Goal: Task Accomplishment & Management: Use online tool/utility

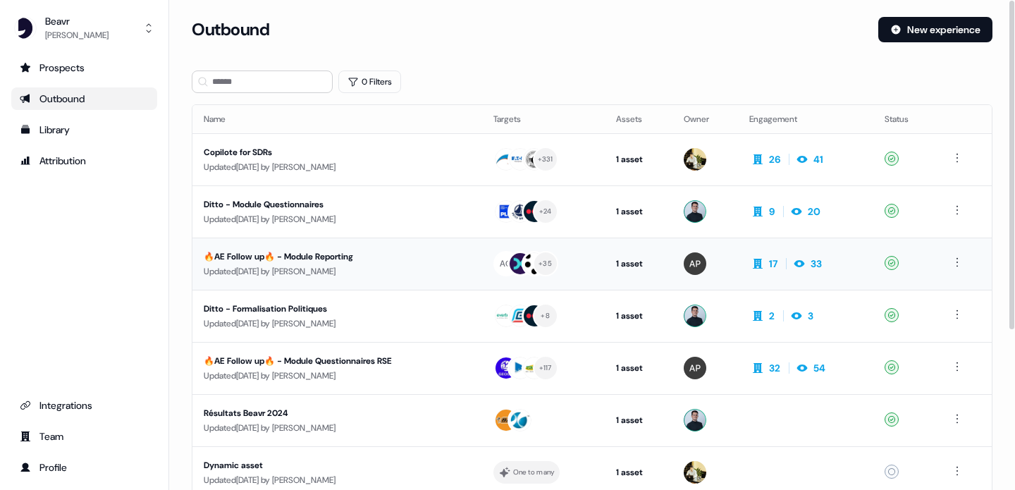
click at [354, 257] on div "🔥AE Follow up🔥 - Module Reporting" at bounding box center [331, 256] width 254 height 14
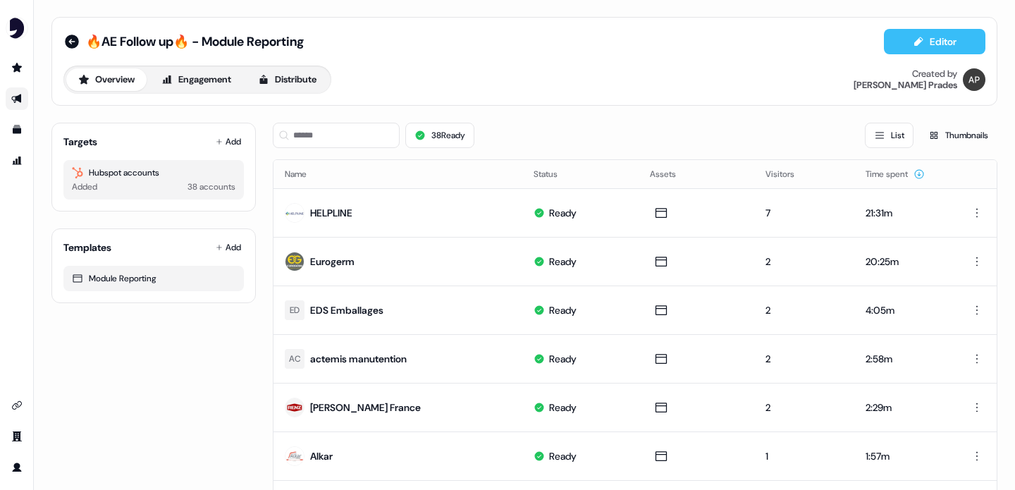
click at [903, 42] on button "Editor" at bounding box center [934, 41] width 101 height 25
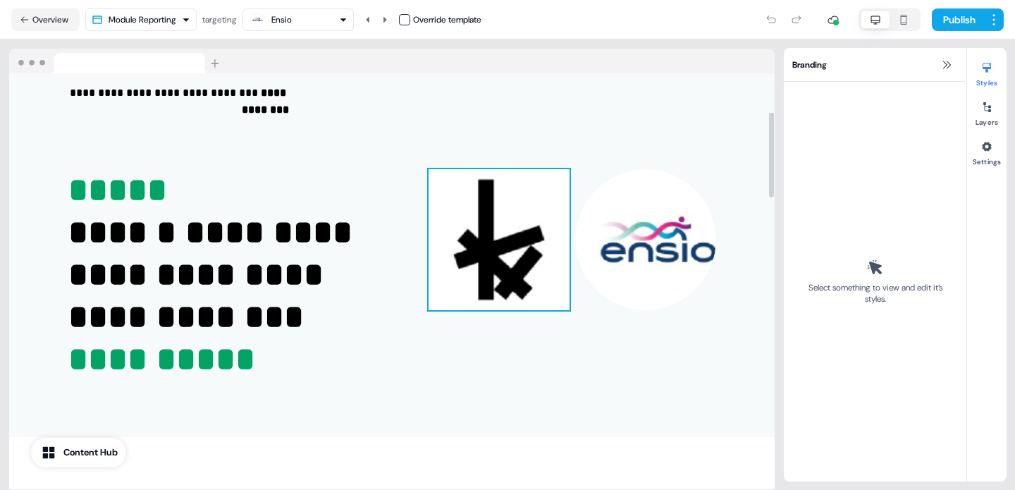
click at [462, 249] on img at bounding box center [498, 239] width 141 height 141
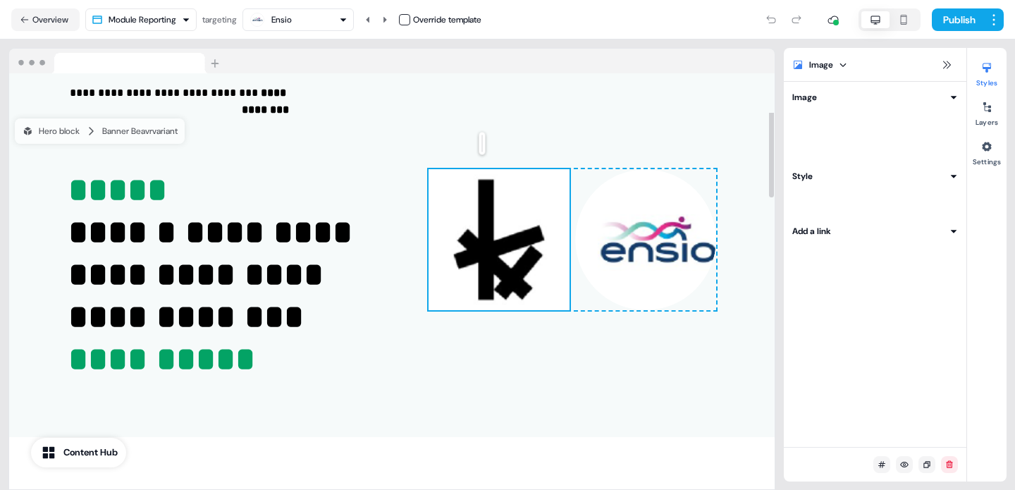
click at [462, 249] on img at bounding box center [498, 239] width 141 height 141
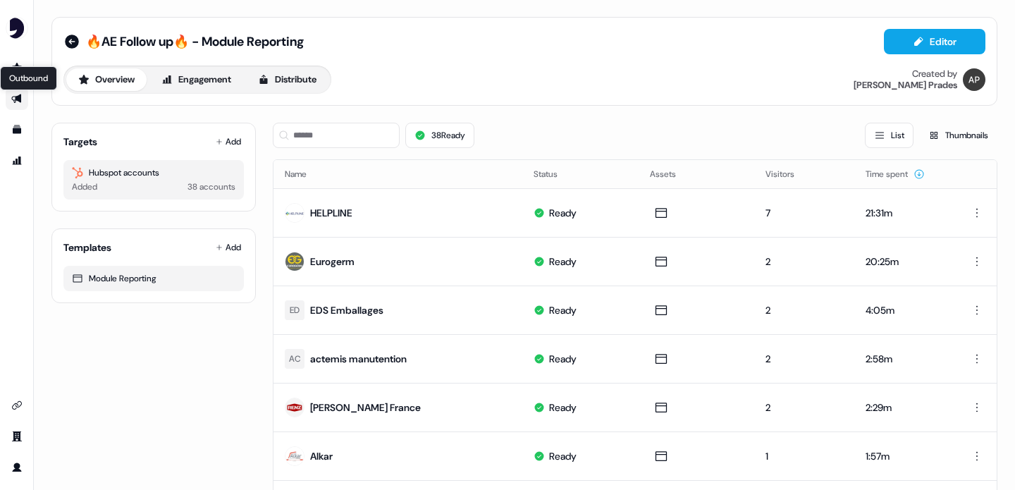
click at [14, 94] on icon "Go to outbound experience" at bounding box center [16, 98] width 11 height 11
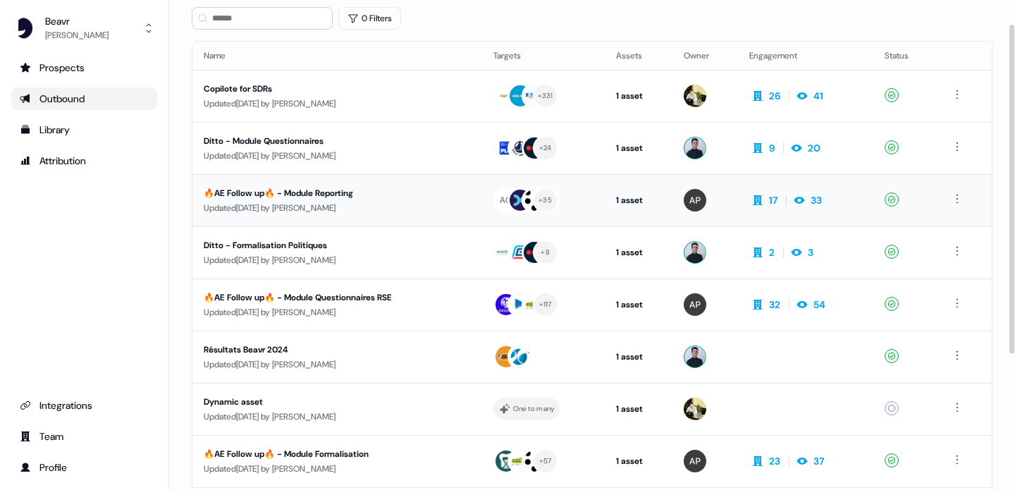
scroll to position [65, 0]
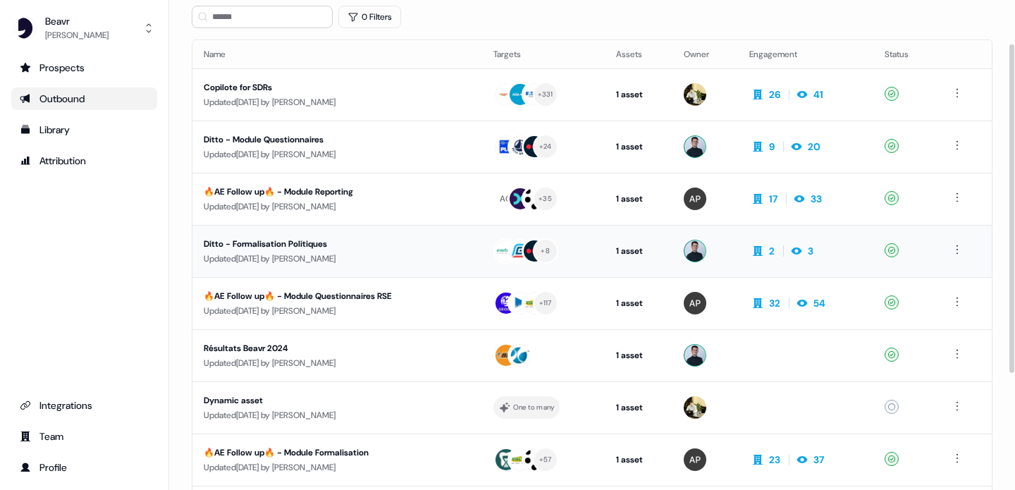
click at [348, 254] on div "Updated 6 days ago by Gabriel Maire" at bounding box center [337, 259] width 267 height 14
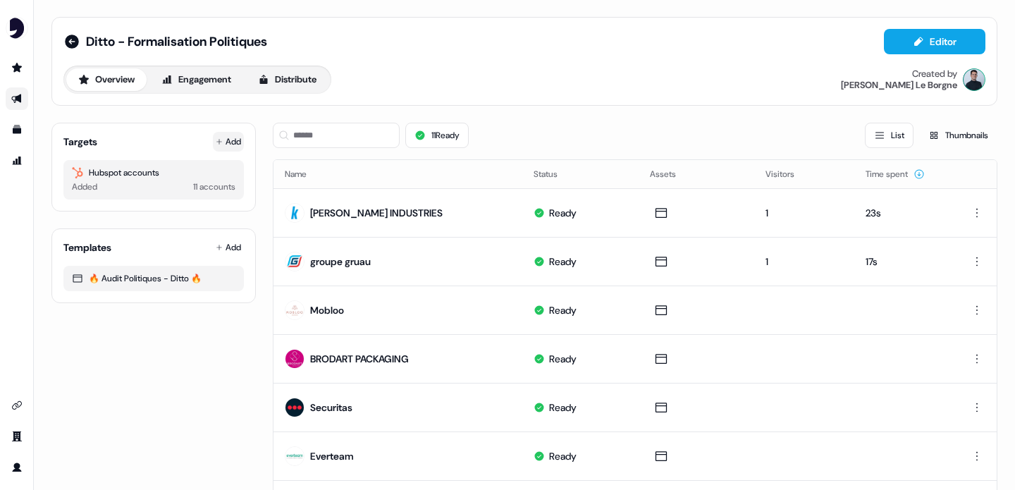
click at [232, 142] on button "Add" at bounding box center [228, 142] width 31 height 20
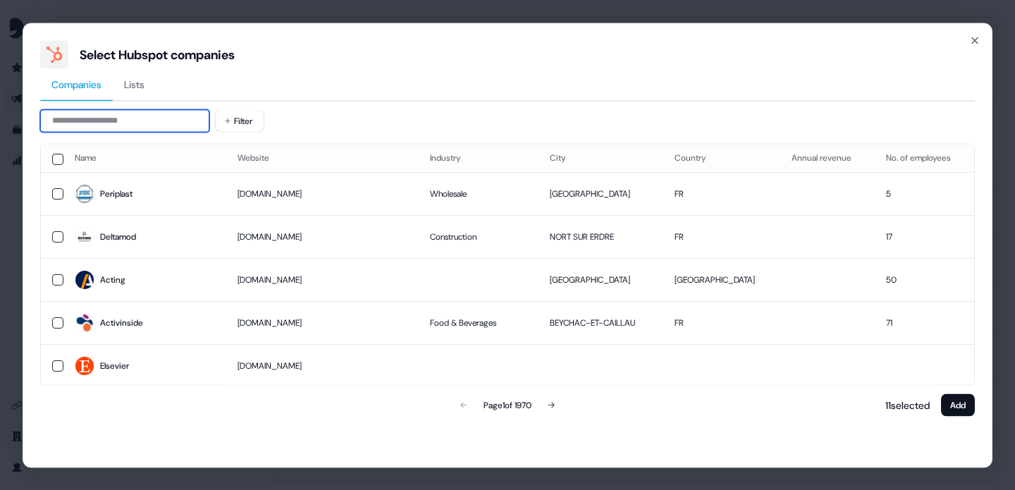
click at [181, 119] on input at bounding box center [124, 120] width 169 height 23
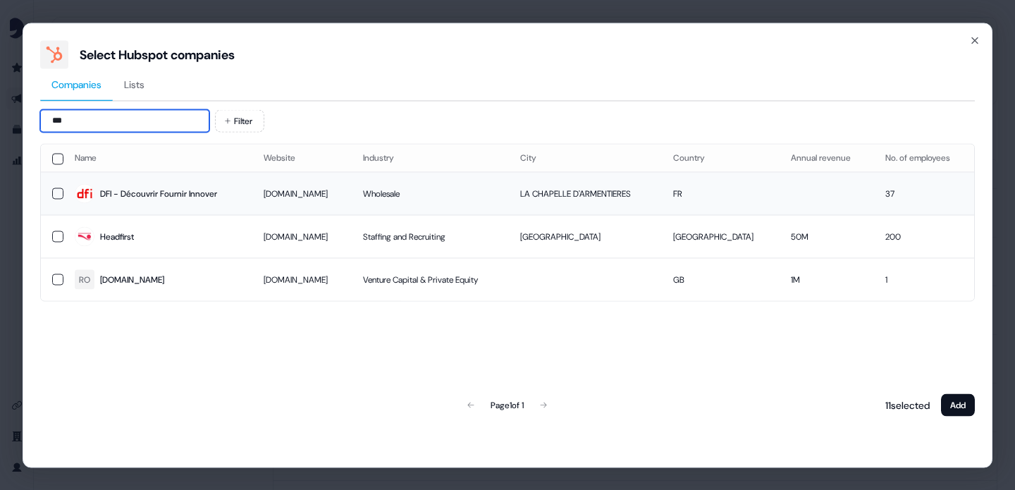
type input "***"
click at [54, 192] on button "button" at bounding box center [57, 192] width 11 height 11
click at [961, 404] on button "Add" at bounding box center [958, 404] width 34 height 23
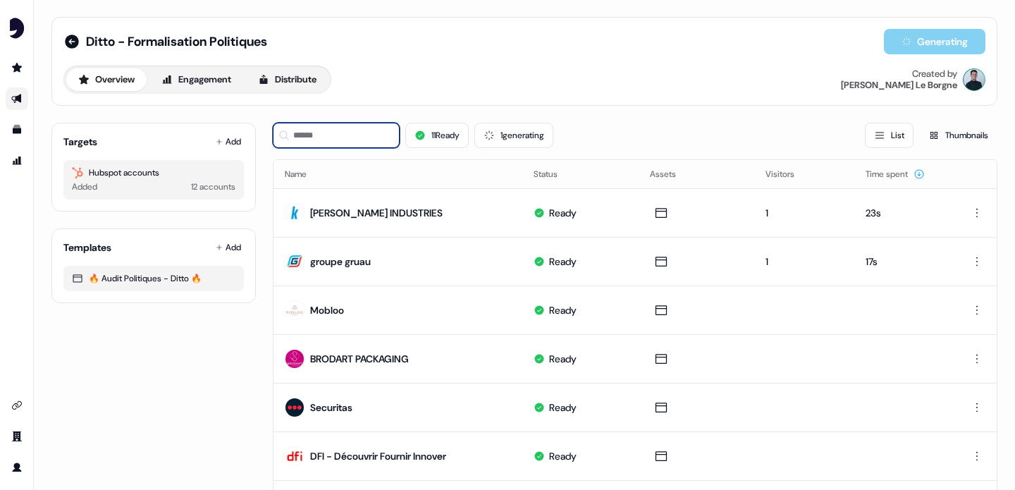
click at [362, 141] on input at bounding box center [336, 135] width 127 height 25
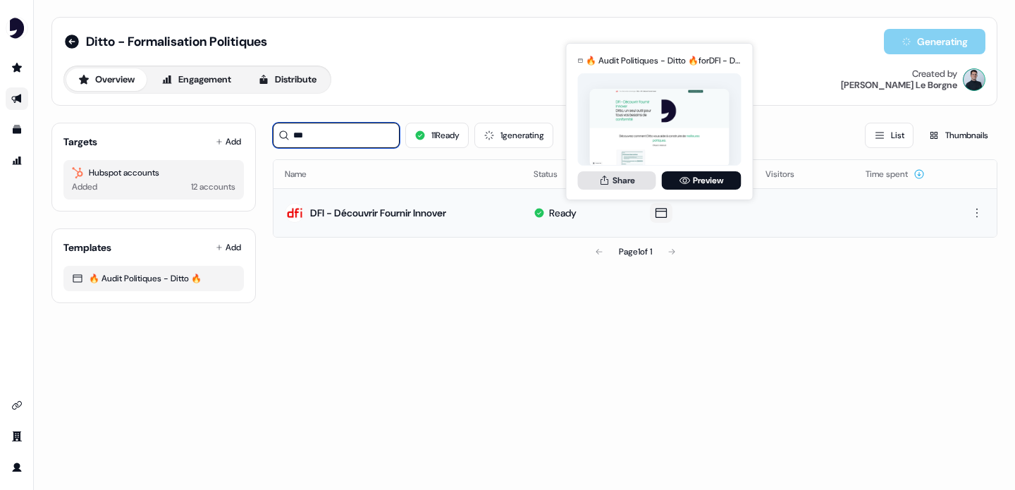
type input "***"
click at [643, 180] on button "Share" at bounding box center [617, 180] width 78 height 18
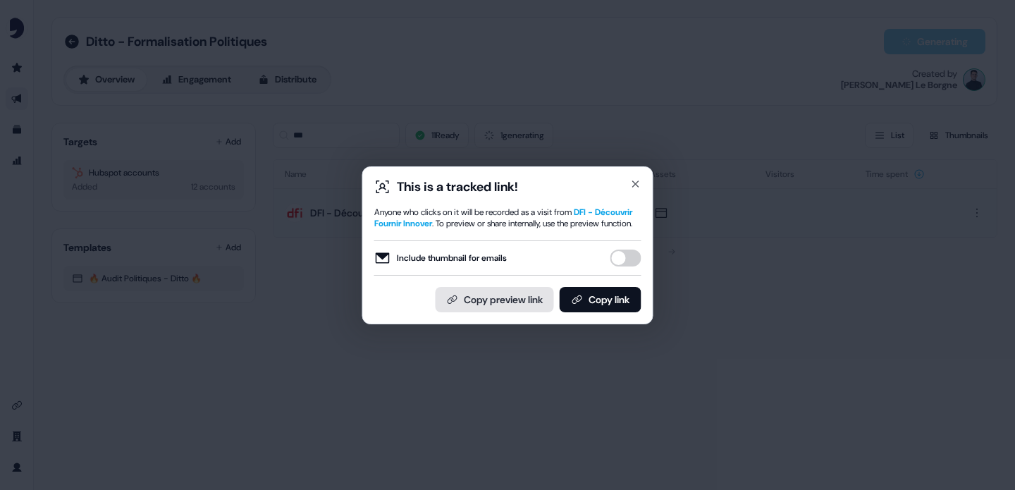
click at [518, 300] on button "Copy preview link" at bounding box center [495, 299] width 118 height 25
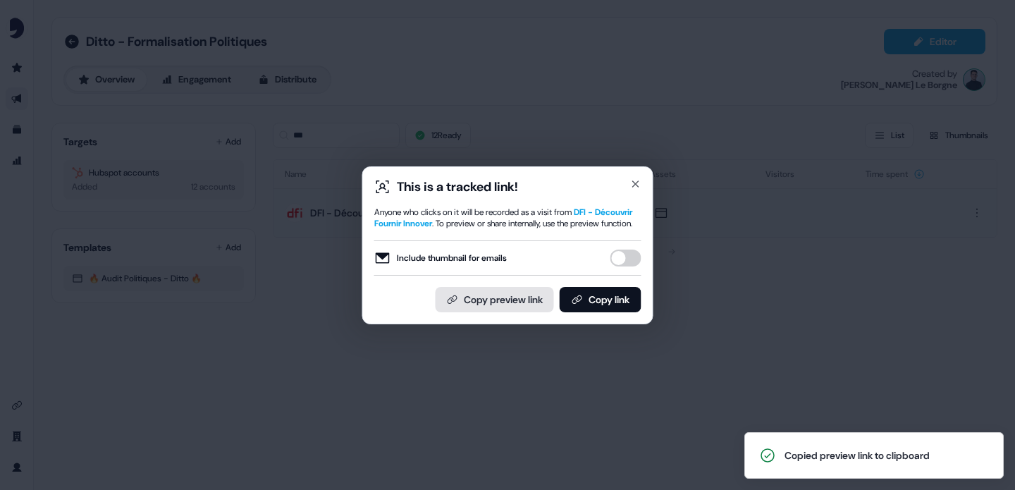
click at [476, 307] on button "Copy preview link" at bounding box center [495, 299] width 118 height 25
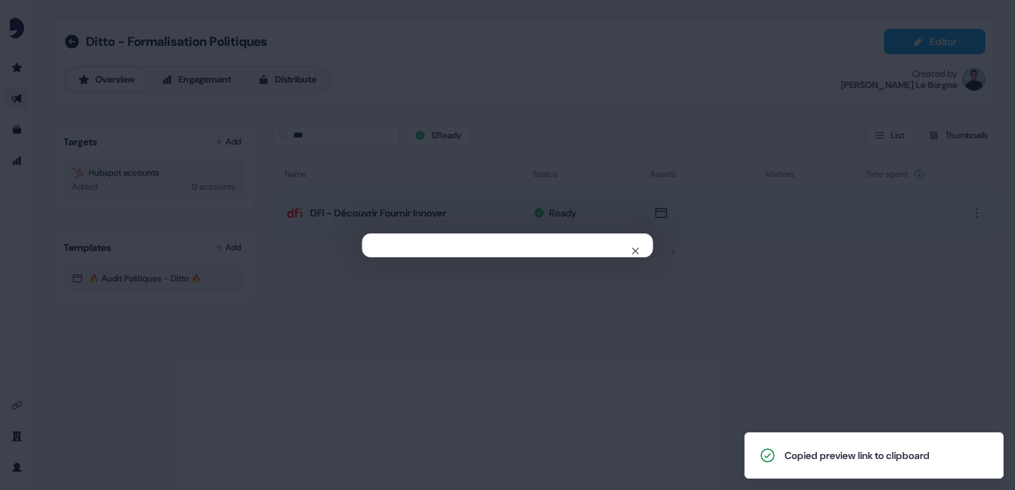
click at [61, 155] on div "Close" at bounding box center [507, 245] width 1015 height 490
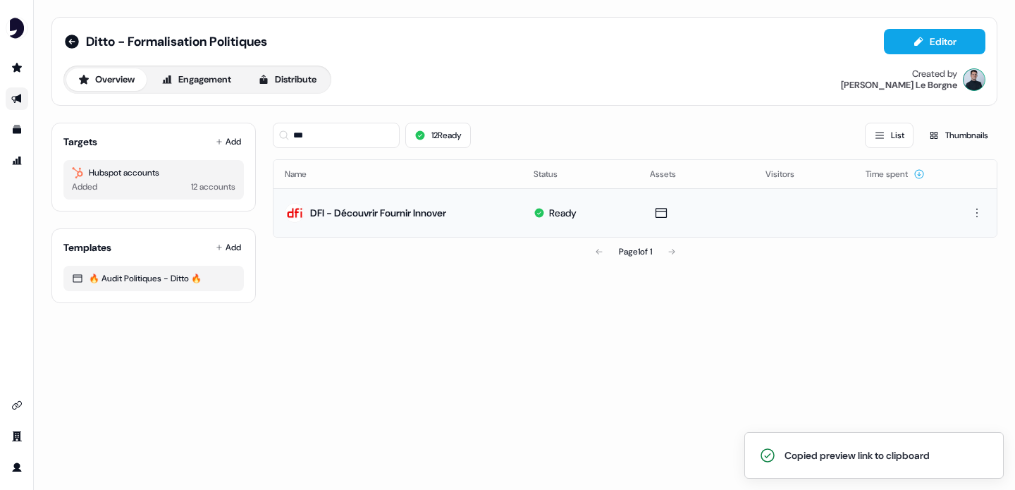
click at [22, 104] on link "Go to outbound experience" at bounding box center [17, 98] width 23 height 23
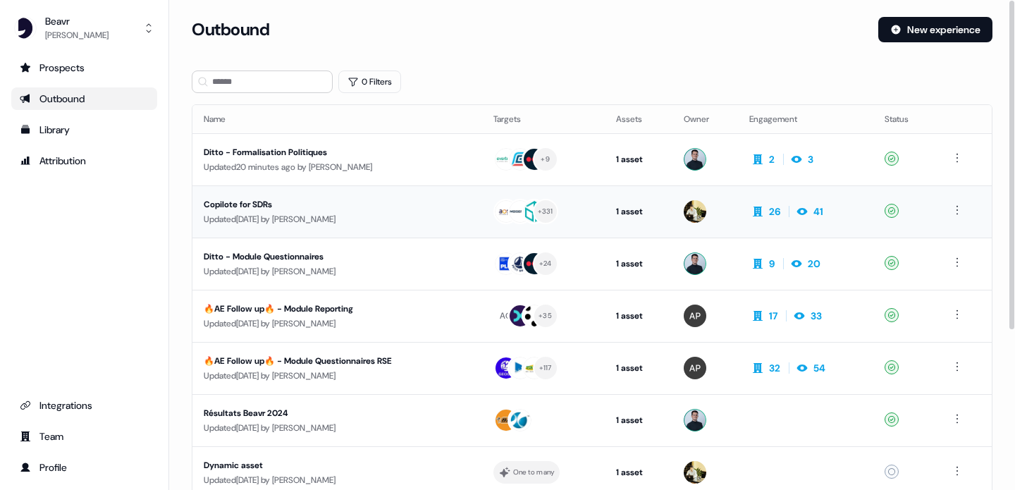
click at [371, 215] on div "Updated 3 days ago by Romain Moquadam" at bounding box center [337, 219] width 267 height 14
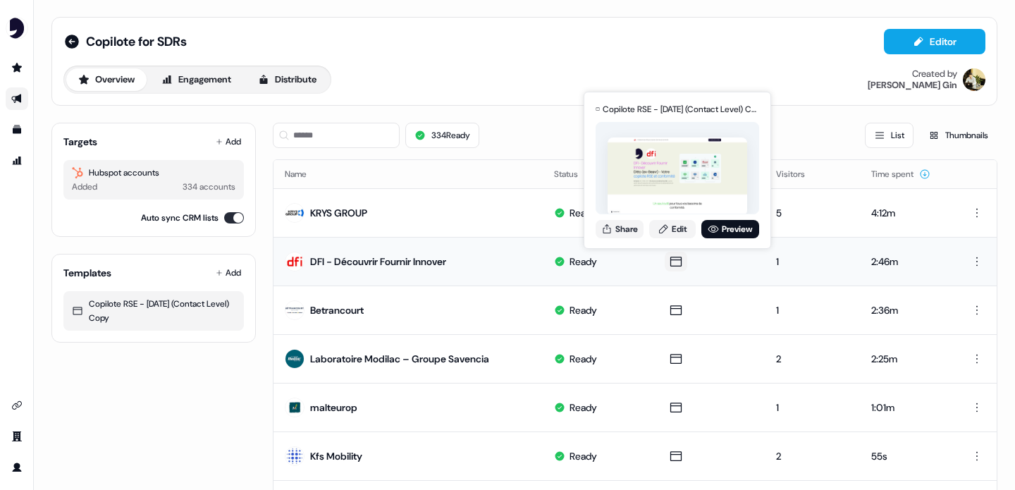
click at [640, 180] on img at bounding box center [677, 176] width 140 height 78
click at [614, 230] on button "Share" at bounding box center [619, 229] width 48 height 18
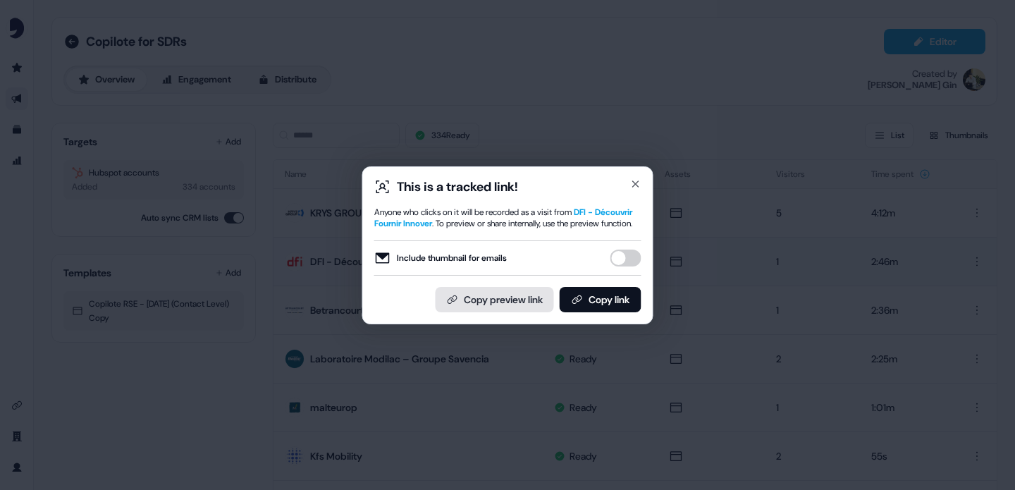
click at [510, 294] on button "Copy preview link" at bounding box center [495, 299] width 118 height 25
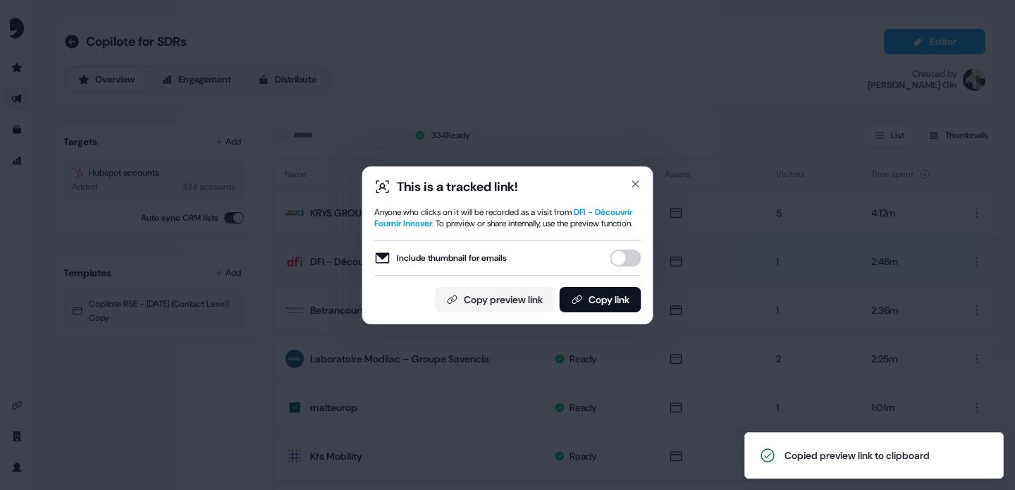
click at [514, 180] on div "This is a tracked link!" at bounding box center [457, 186] width 121 height 17
click at [389, 108] on div "This is a tracked link! Anyone who clicks on it will be recorded as a visit fro…" at bounding box center [507, 245] width 1015 height 490
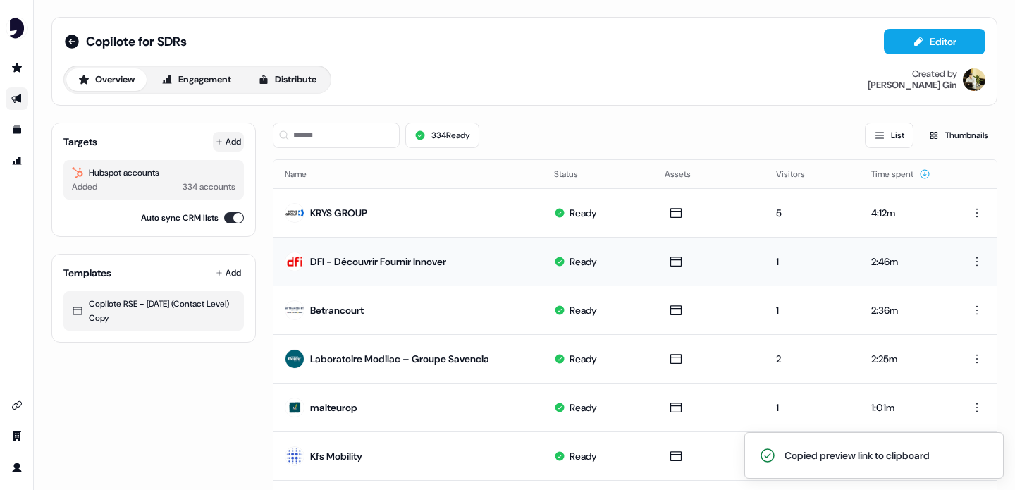
click at [223, 140] on button "Add" at bounding box center [228, 142] width 31 height 20
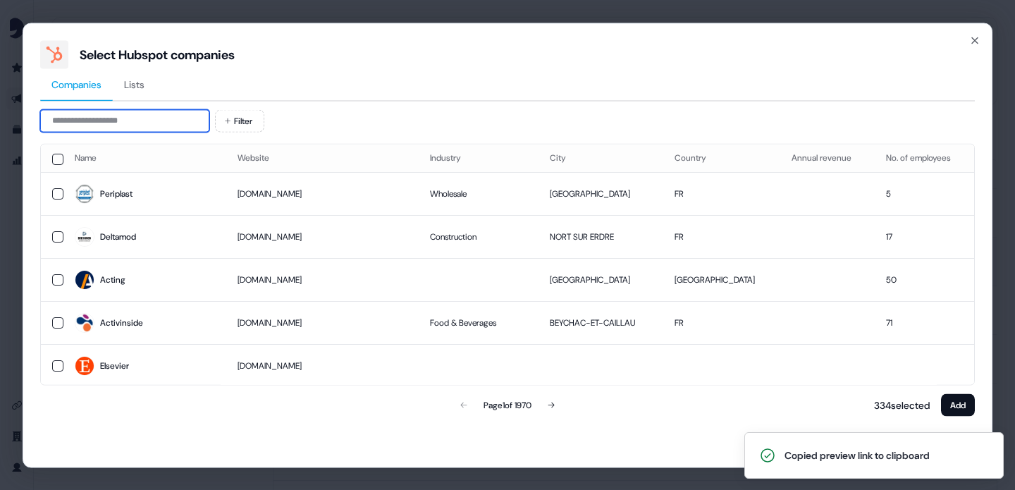
click at [181, 123] on input at bounding box center [124, 120] width 169 height 23
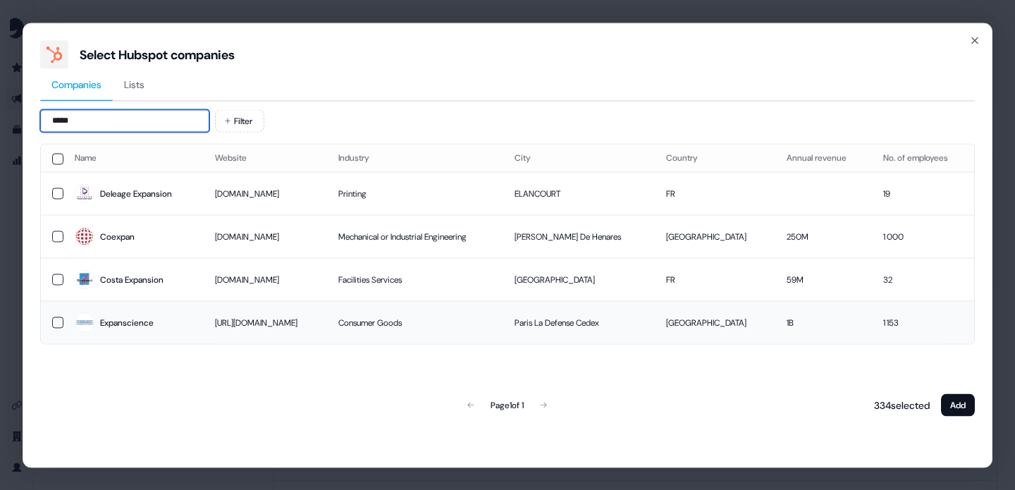
type input "*****"
click at [55, 322] on button "button" at bounding box center [57, 321] width 11 height 11
click at [969, 410] on button "Add" at bounding box center [958, 404] width 34 height 23
click at [958, 405] on button "Add" at bounding box center [958, 404] width 34 height 23
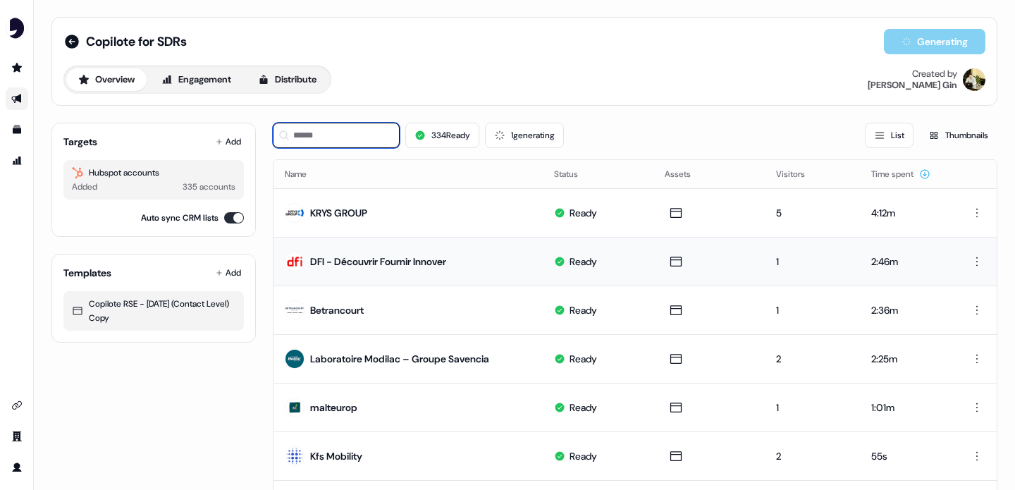
click at [336, 142] on input at bounding box center [336, 135] width 127 height 25
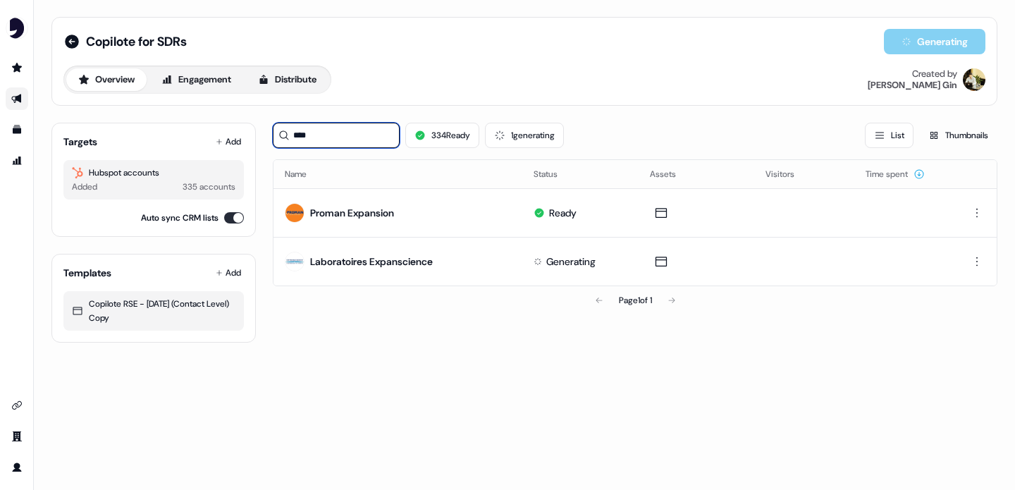
type input "****"
click at [529, 90] on div "Overview Engagement Distribute Created by Armand Gin" at bounding box center [524, 80] width 922 height 28
click at [371, 140] on input "****" at bounding box center [336, 135] width 127 height 25
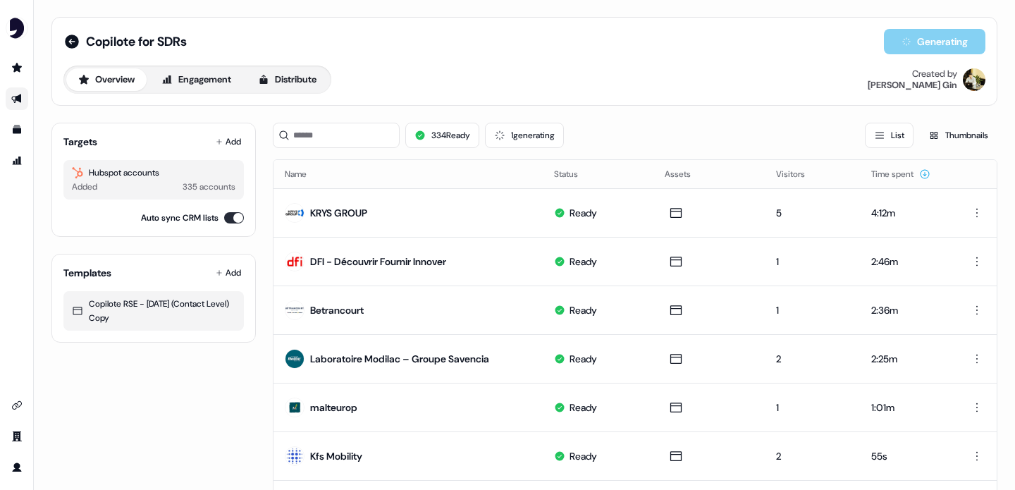
click at [486, 34] on div "Copilote for SDRs Generating" at bounding box center [524, 41] width 922 height 25
click at [488, 34] on div "Copilote for SDRs Generating" at bounding box center [524, 41] width 922 height 25
click at [511, 94] on div "Copilote for SDRs Generating Overview Engagement Distribute Created by Armand G…" at bounding box center [524, 61] width 946 height 89
click at [517, 140] on button "1 issues" at bounding box center [514, 135] width 62 height 25
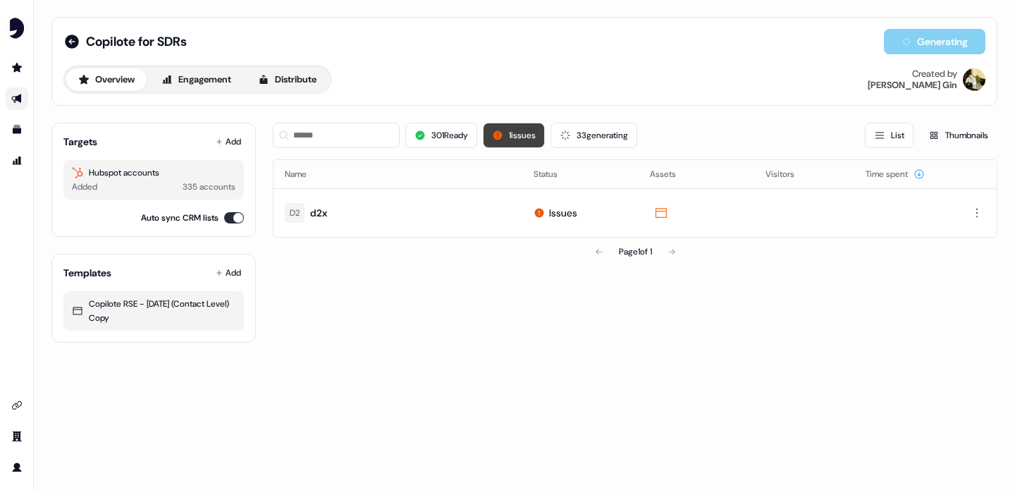
click at [517, 140] on button "1 issues" at bounding box center [514, 135] width 62 height 25
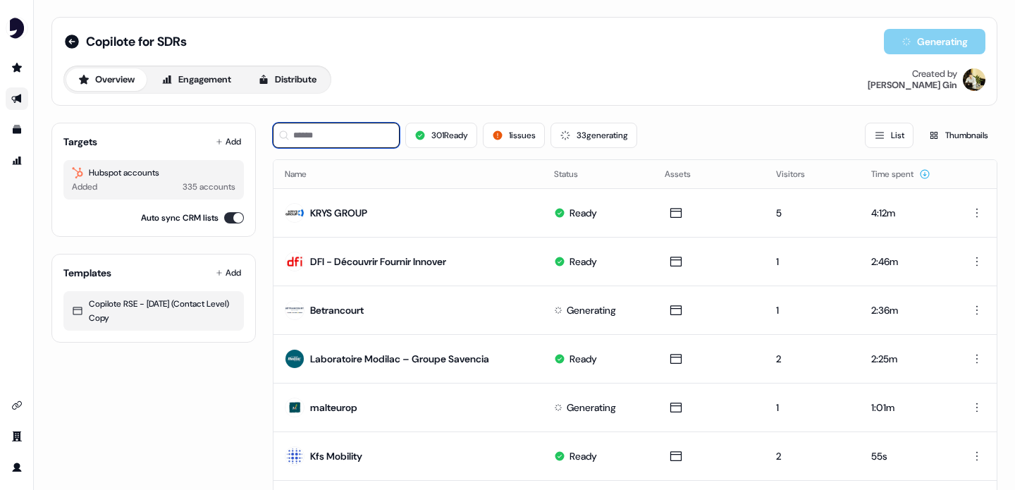
click at [347, 130] on input at bounding box center [336, 135] width 127 height 25
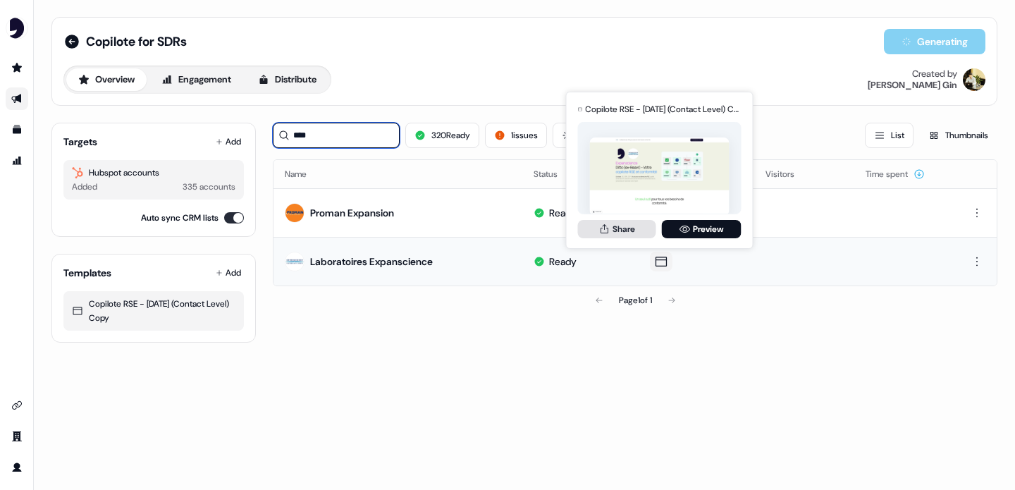
type input "****"
click at [626, 230] on button "Share" at bounding box center [617, 229] width 78 height 18
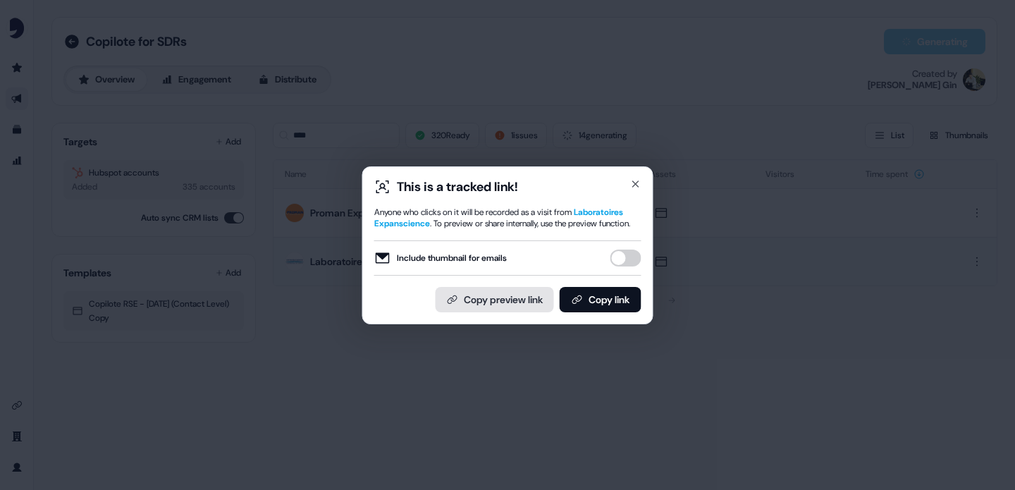
click at [482, 296] on button "Copy preview link" at bounding box center [495, 299] width 118 height 25
